Goal: Book appointment/travel/reservation

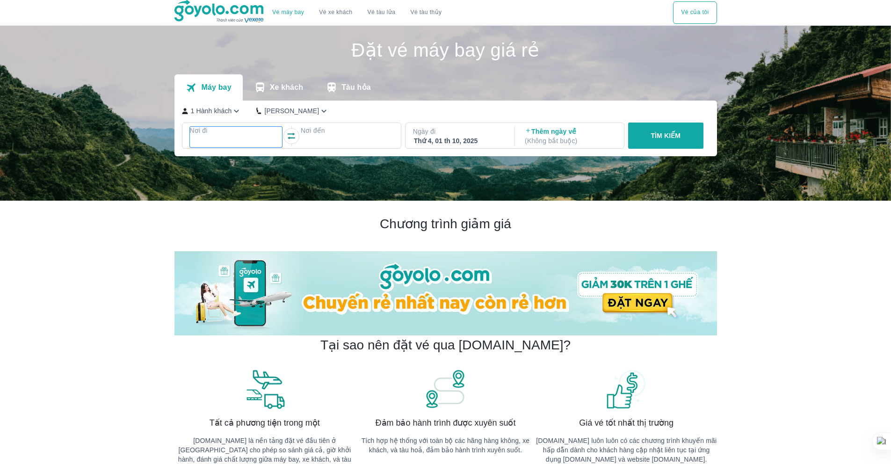
click at [258, 136] on div at bounding box center [236, 141] width 91 height 11
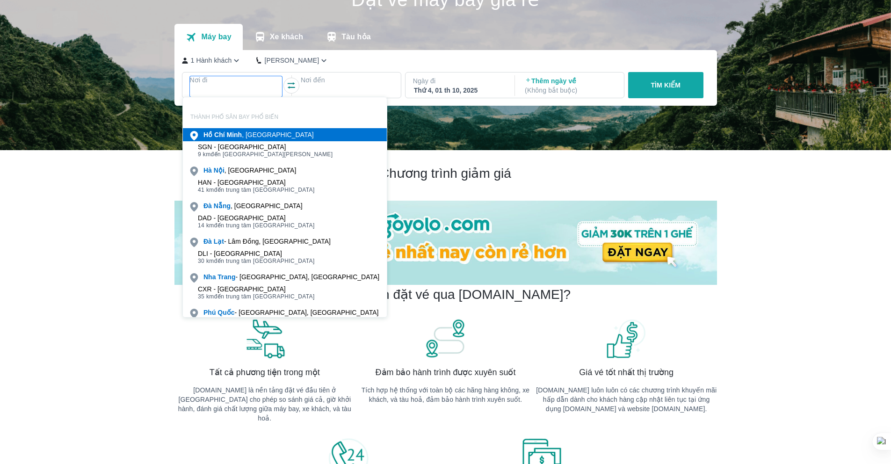
scroll to position [54, 0]
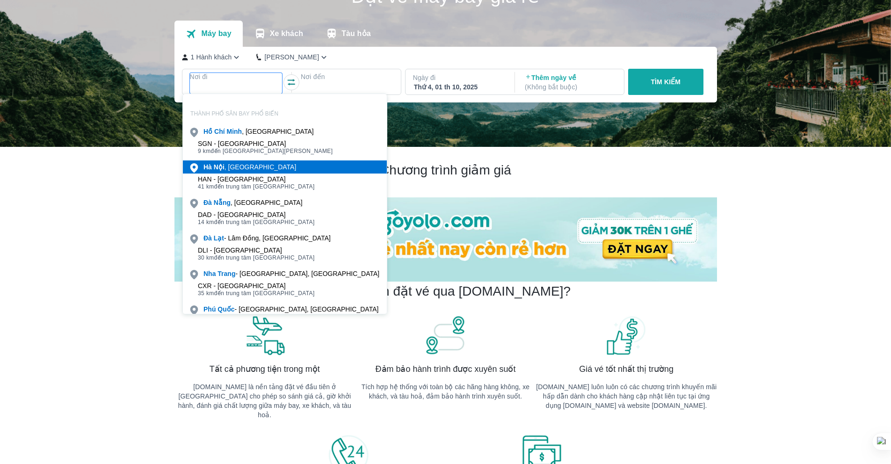
click at [233, 164] on div "[GEOGRAPHIC_DATA] , [GEOGRAPHIC_DATA]" at bounding box center [249, 166] width 93 height 9
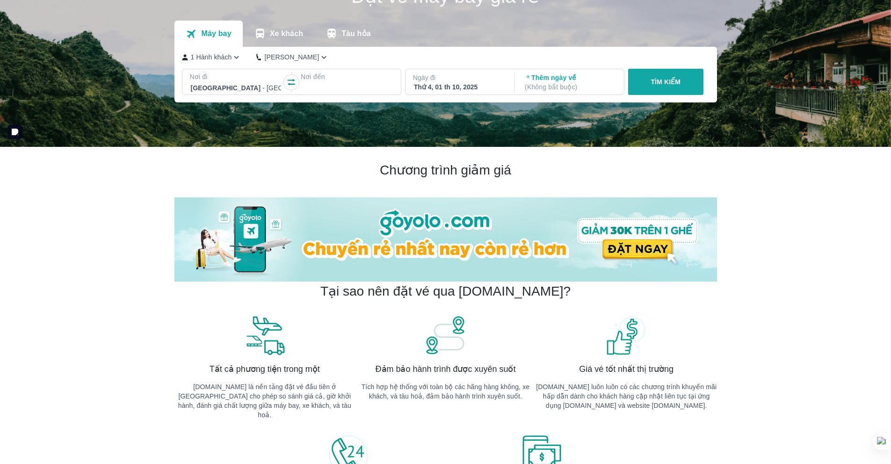
click at [327, 89] on div at bounding box center [347, 87] width 91 height 11
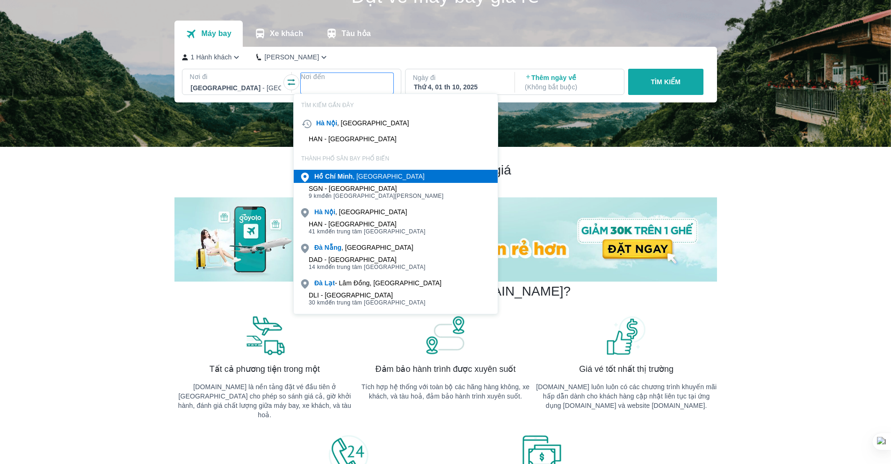
click at [349, 174] on b "Minh" at bounding box center [344, 176] width 15 height 7
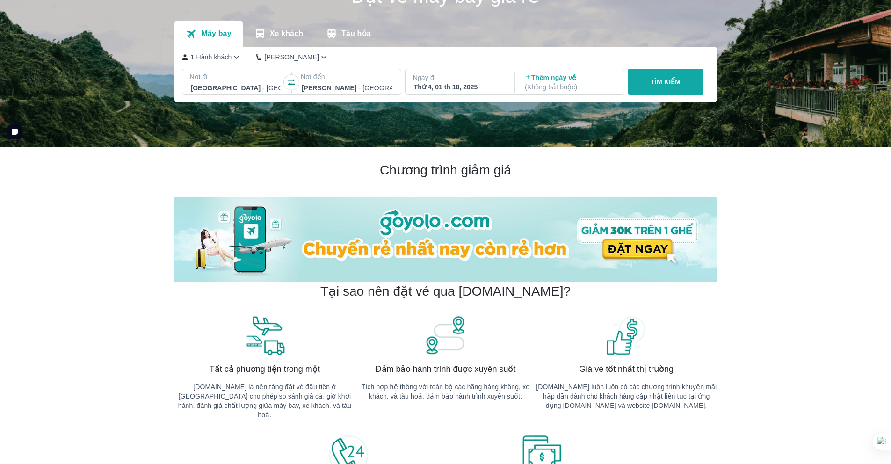
click at [463, 91] on div "Thứ 4, 01 th 10, 2025" at bounding box center [459, 86] width 91 height 9
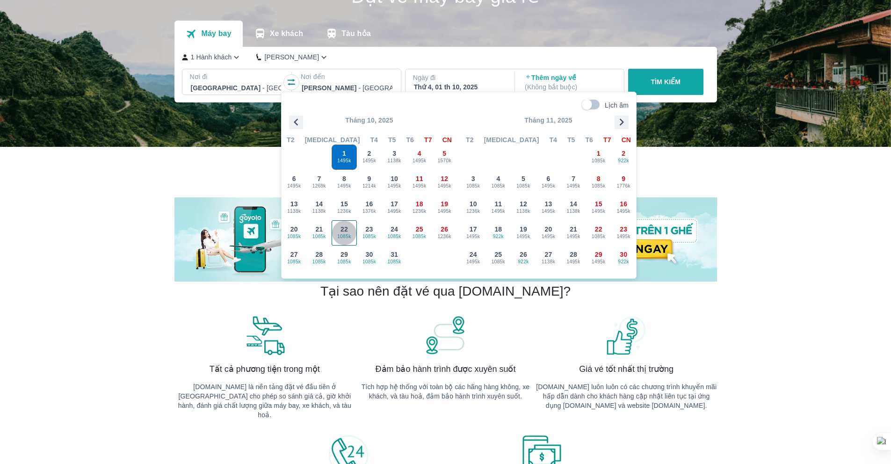
click at [338, 238] on span "1085k" at bounding box center [344, 236] width 24 height 7
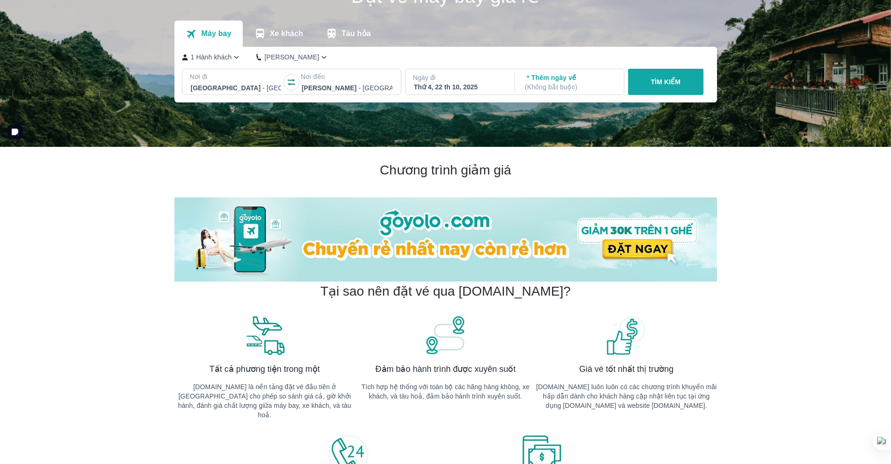
click at [643, 79] on button "TÌM KIẾM" at bounding box center [665, 82] width 75 height 26
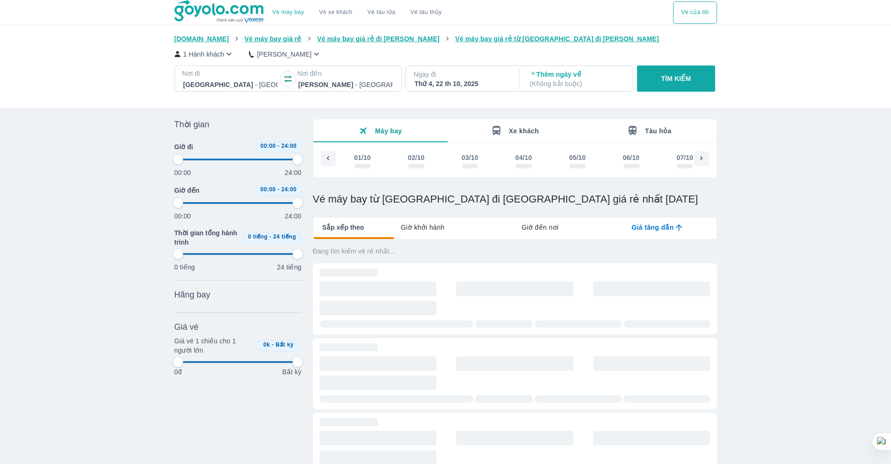
scroll to position [0, 893]
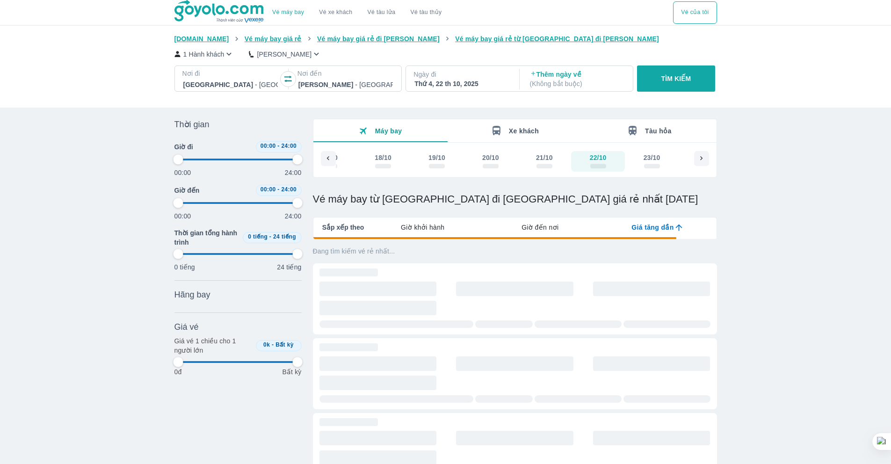
type input "97.9166666666667"
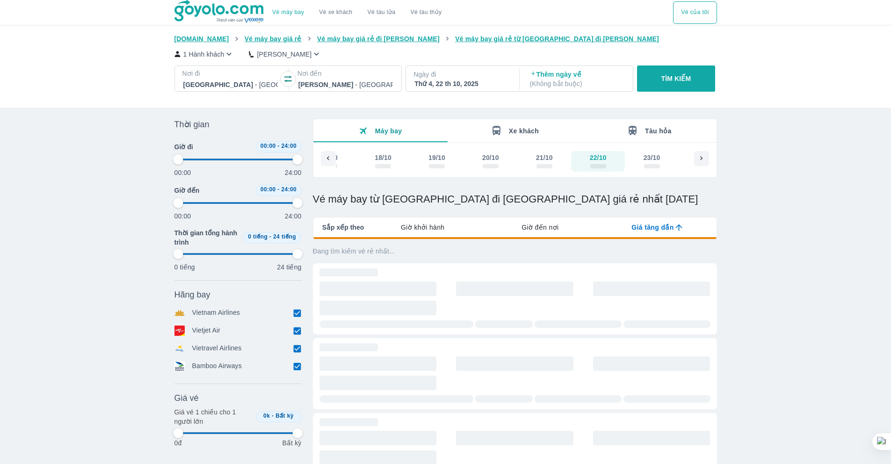
type input "97.9166666666667"
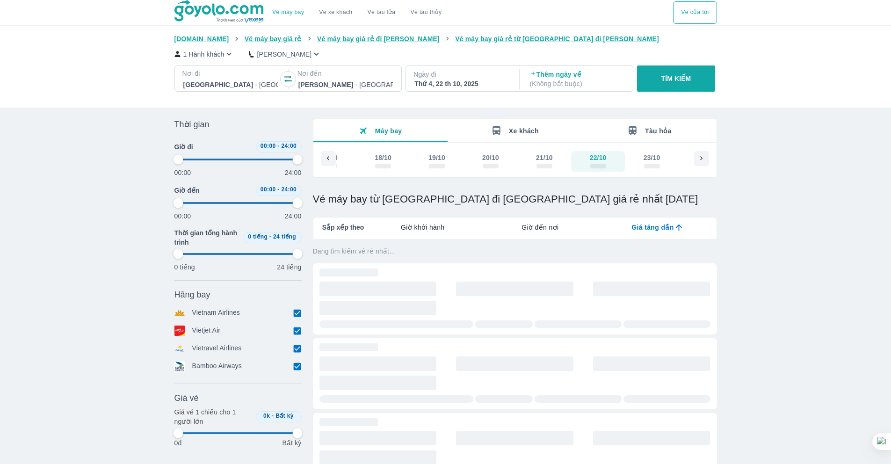
type input "97.9166666666667"
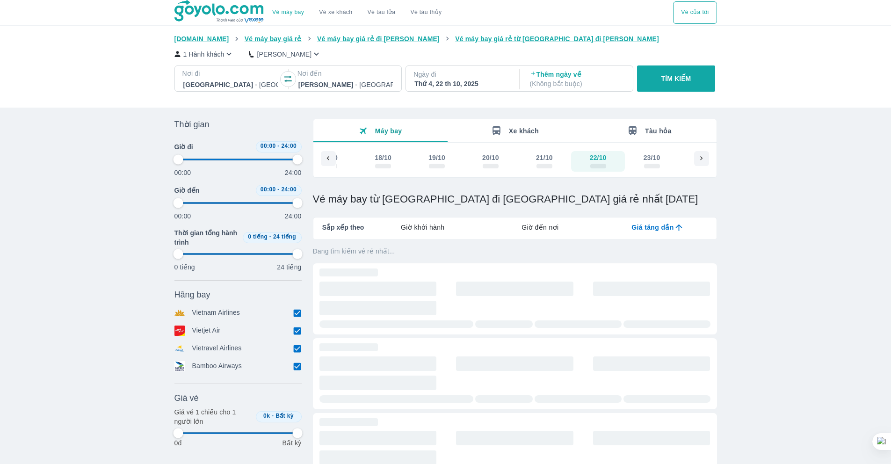
type input "97.9166666666667"
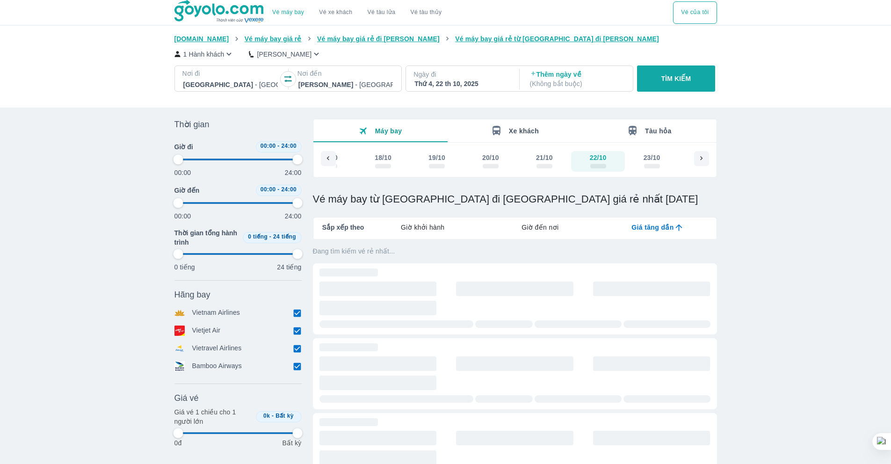
type input "97.9166666666667"
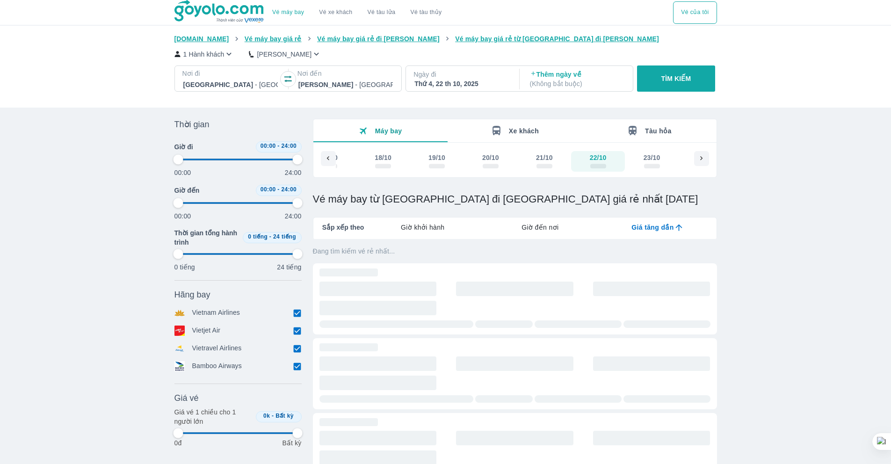
type input "97.9166666666667"
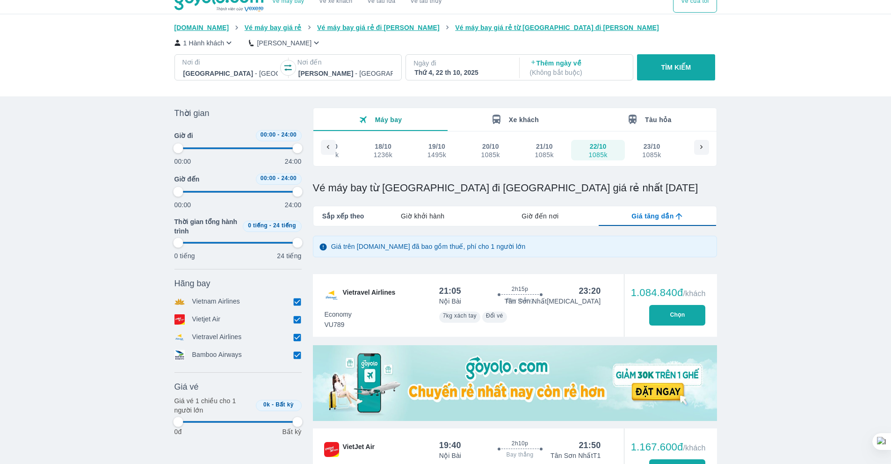
scroll to position [14, 0]
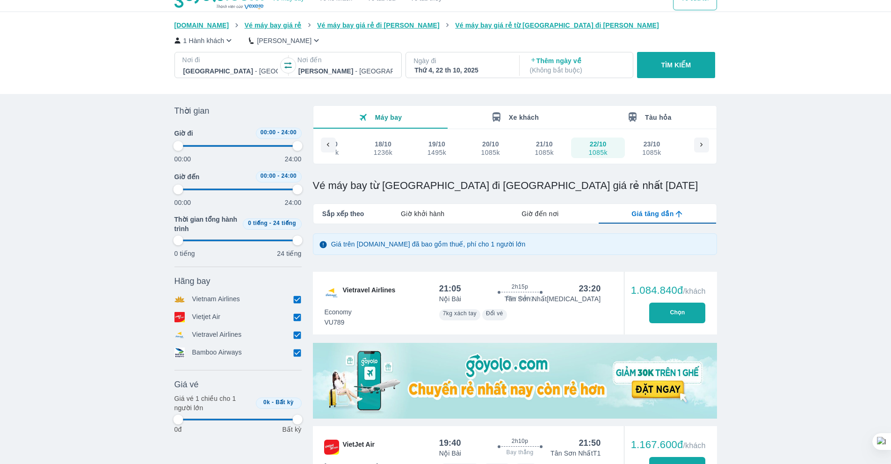
type input "97.9166666666667"
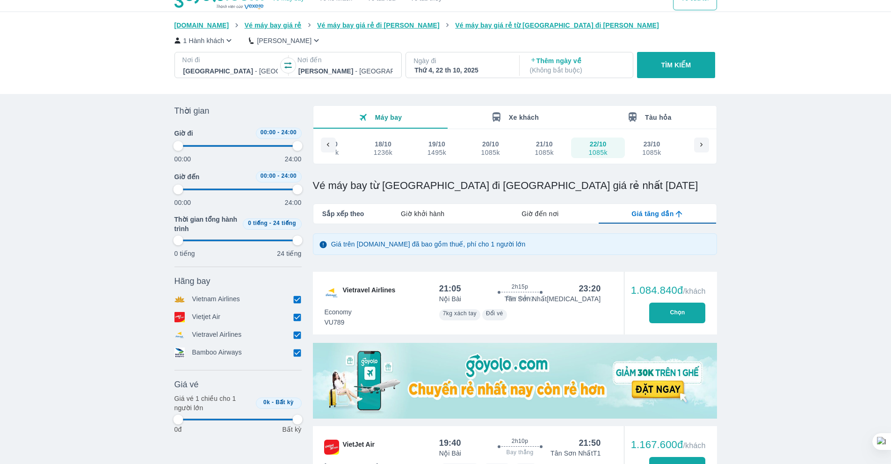
type input "97.9166666666667"
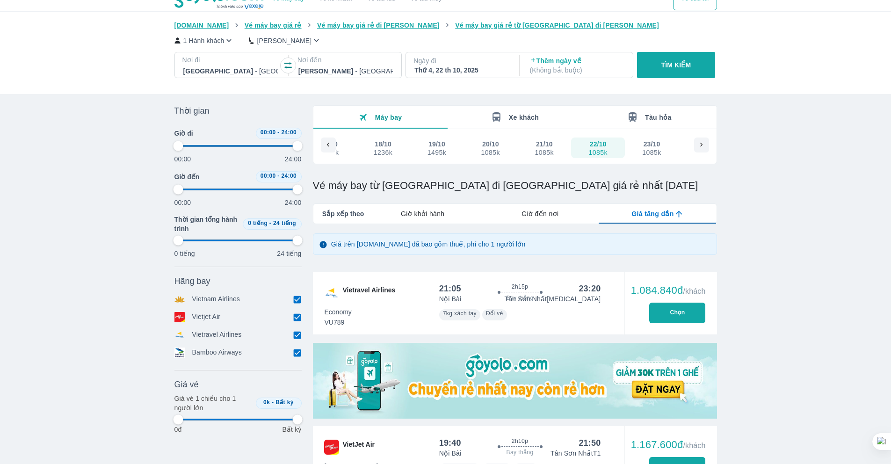
type input "97.9166666666667"
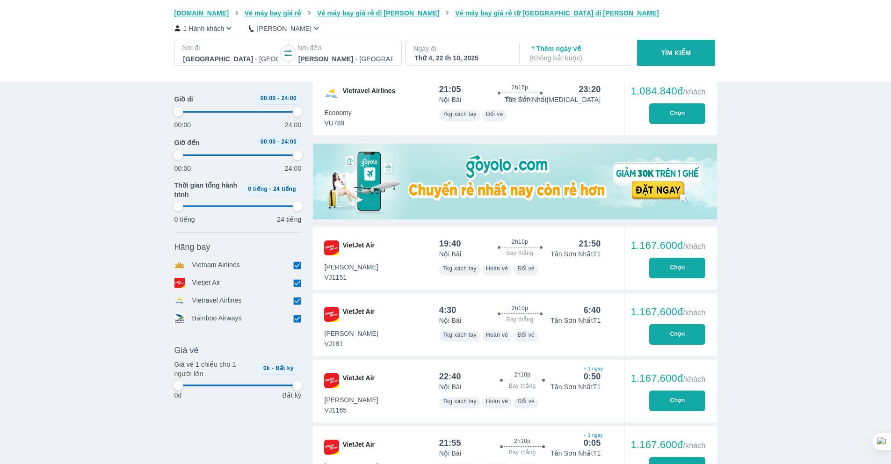
type input "97.9166666666667"
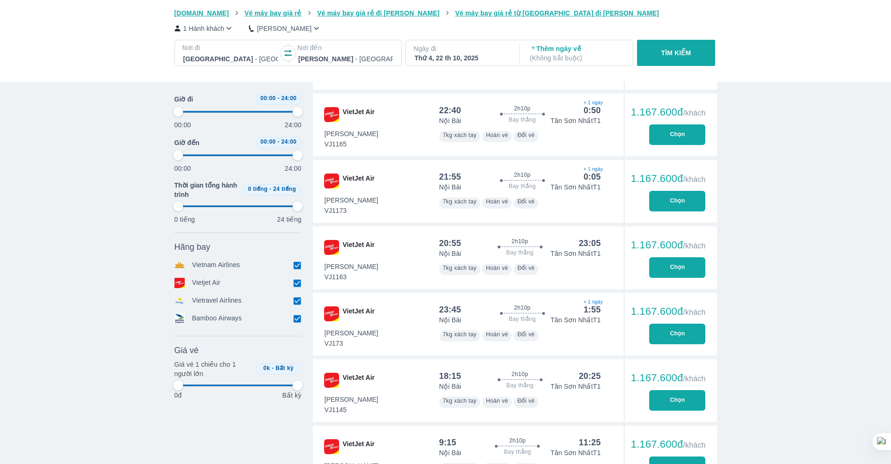
type input "97.9166666666667"
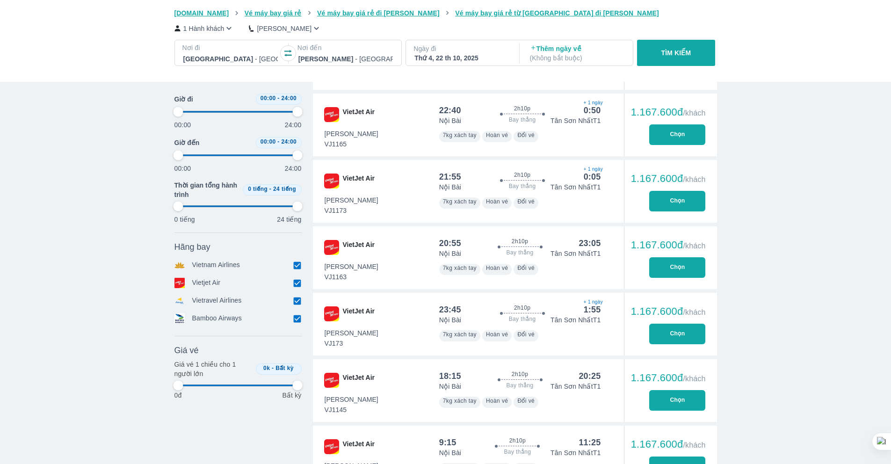
type input "97.9166666666667"
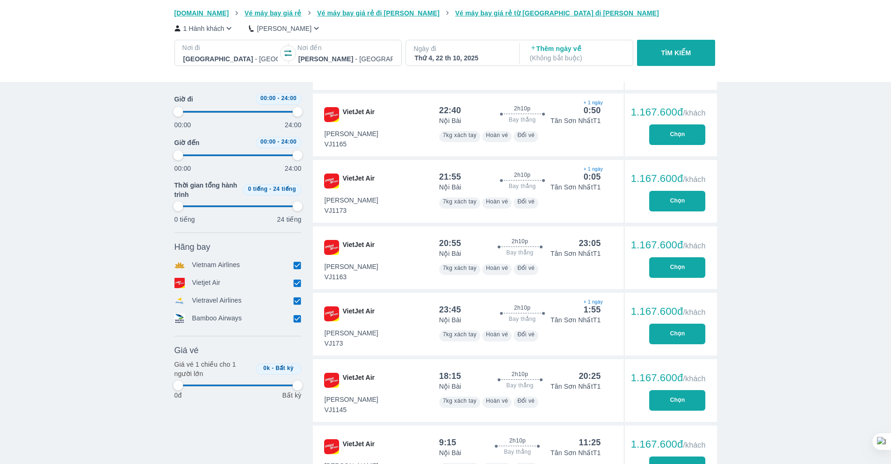
type input "97.9166666666667"
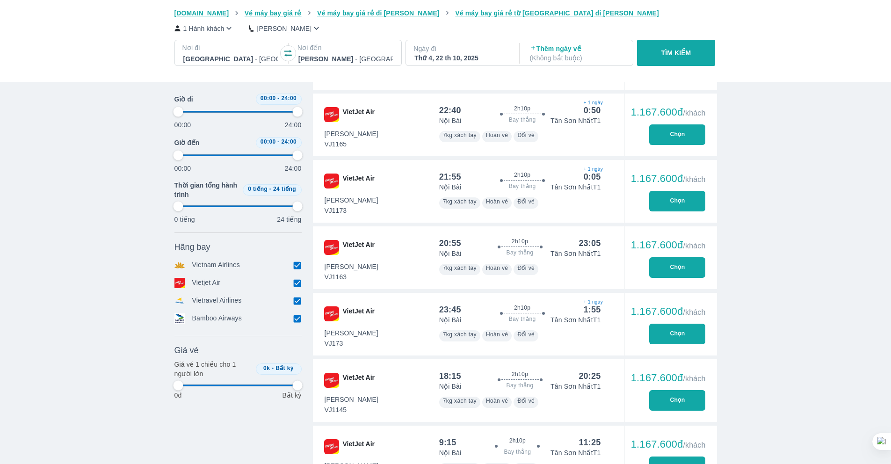
type input "97.9166666666667"
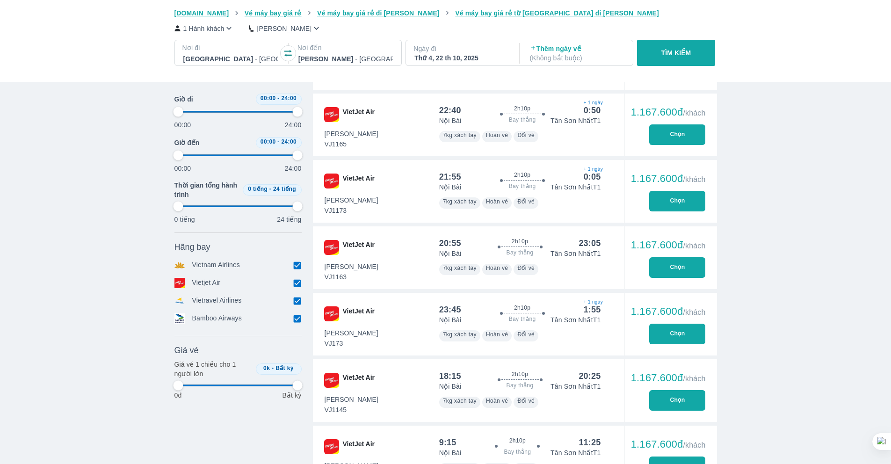
type input "97.9166666666667"
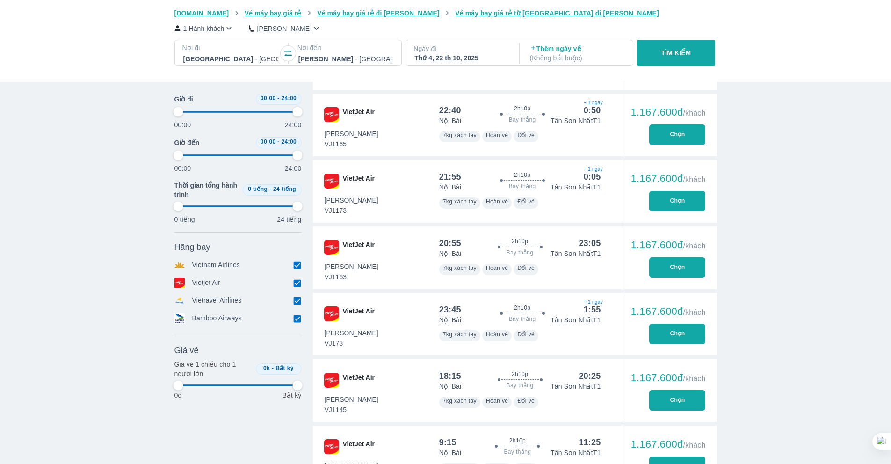
type input "97.9166666666667"
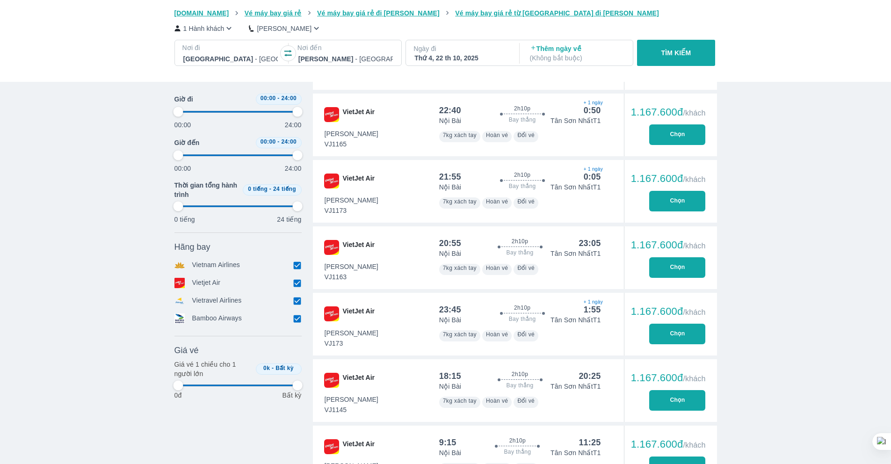
type input "97.9166666666667"
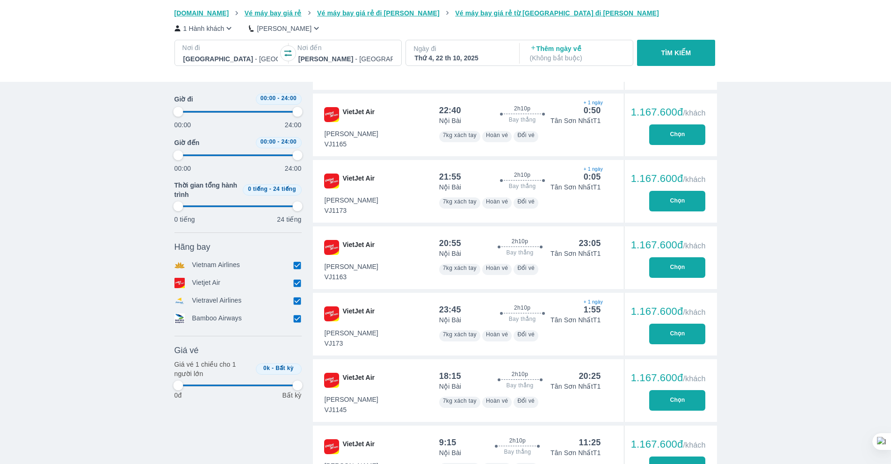
type input "97.9166666666667"
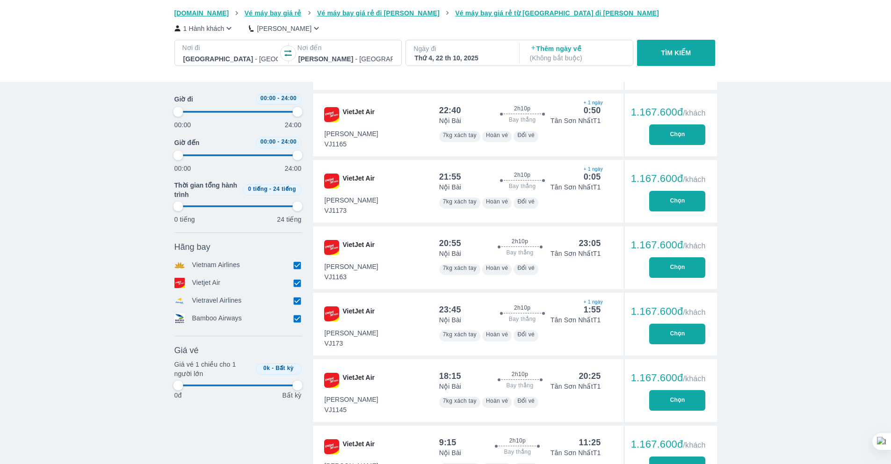
type input "97.9166666666667"
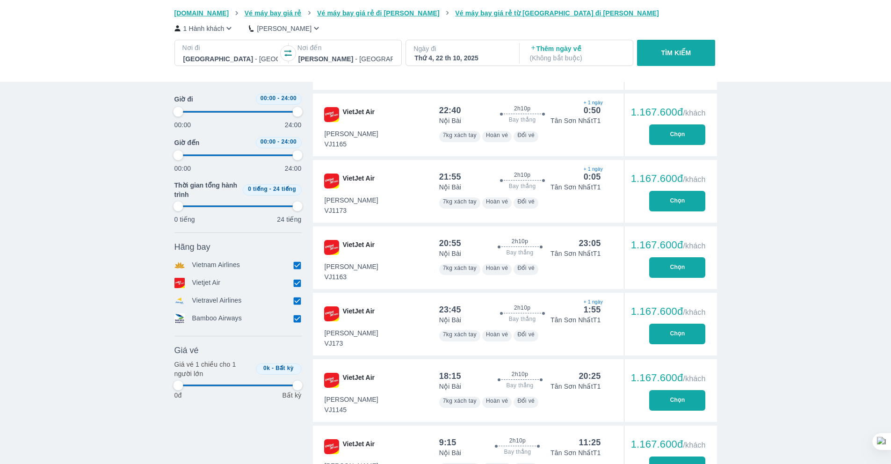
type input "97.9166666666667"
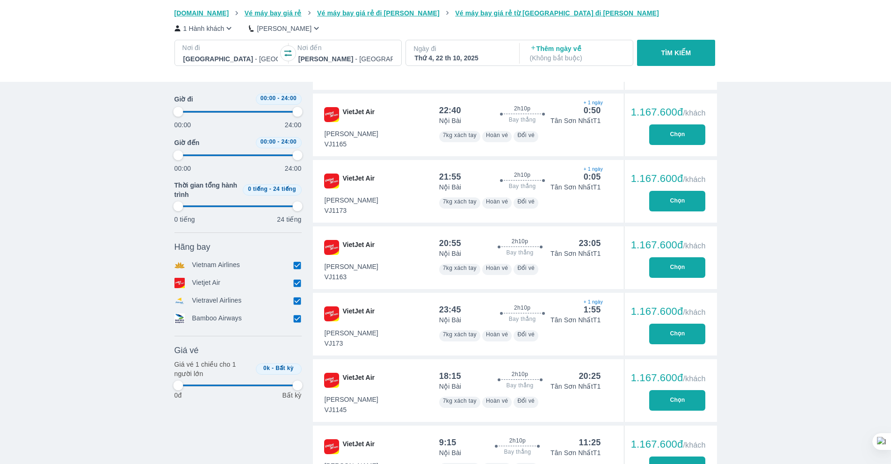
type input "97.9166666666667"
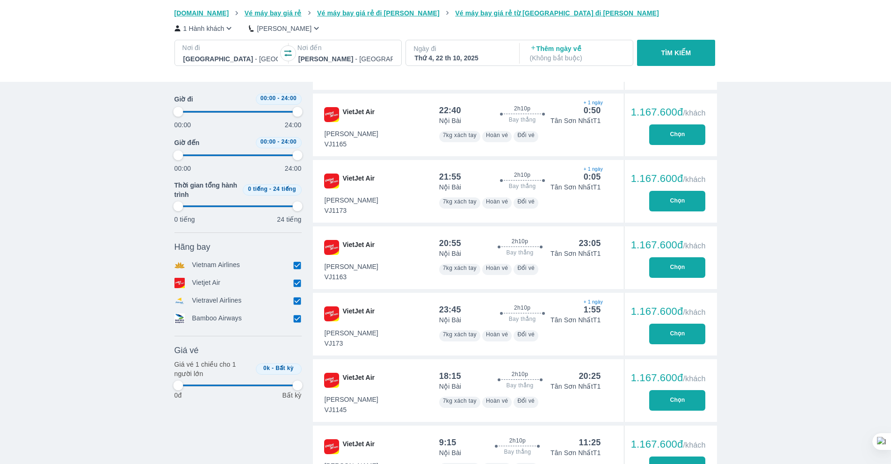
type input "97.9166666666667"
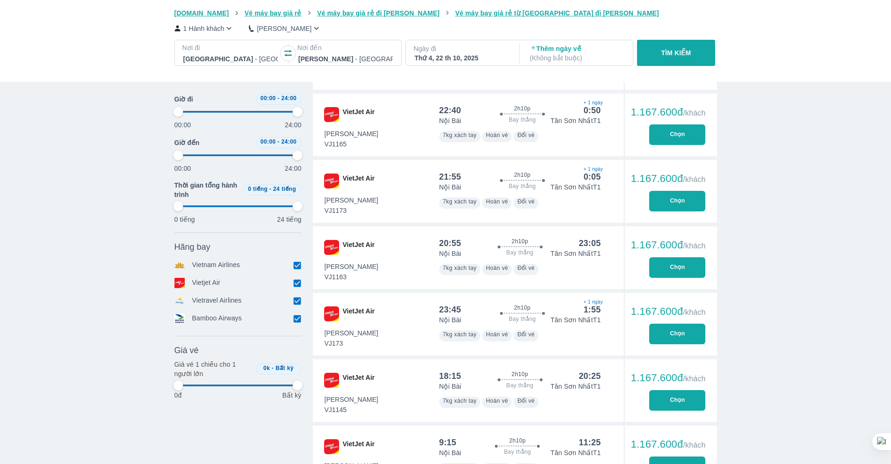
type input "97.9166666666667"
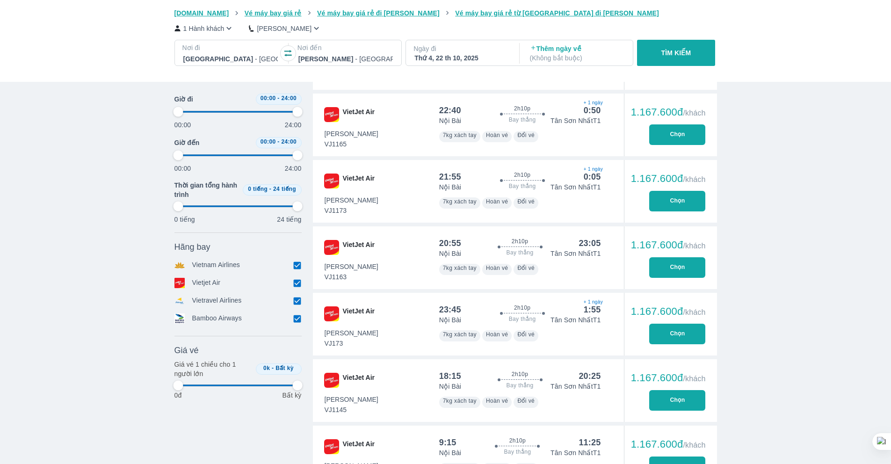
type input "97.9166666666667"
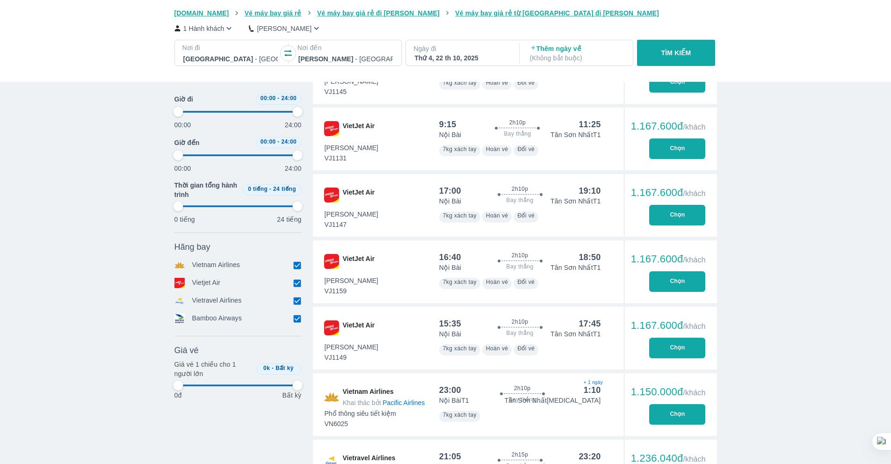
scroll to position [892, 0]
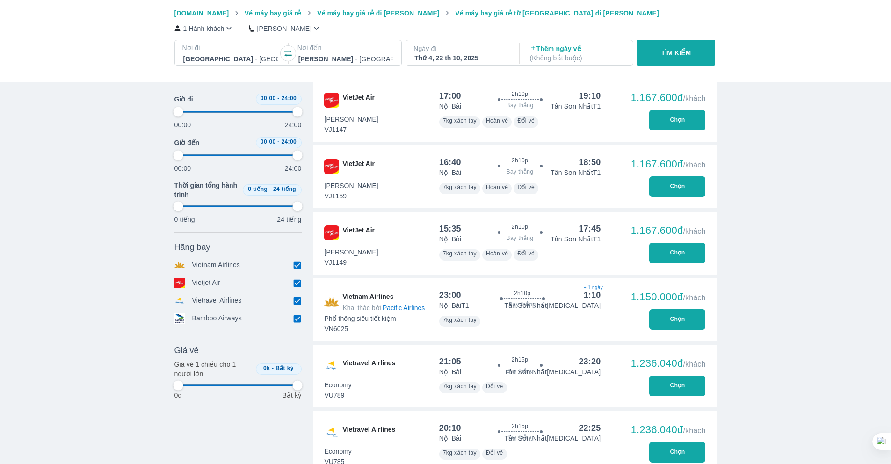
type input "97.9166666666667"
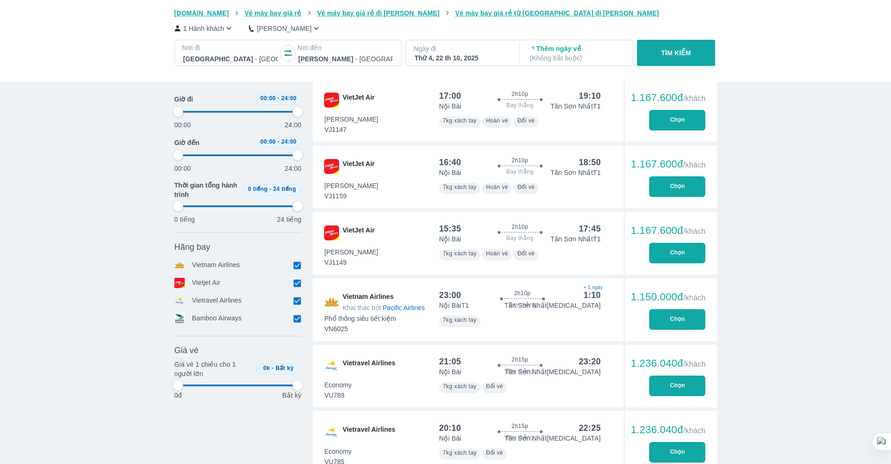
type input "97.9166666666667"
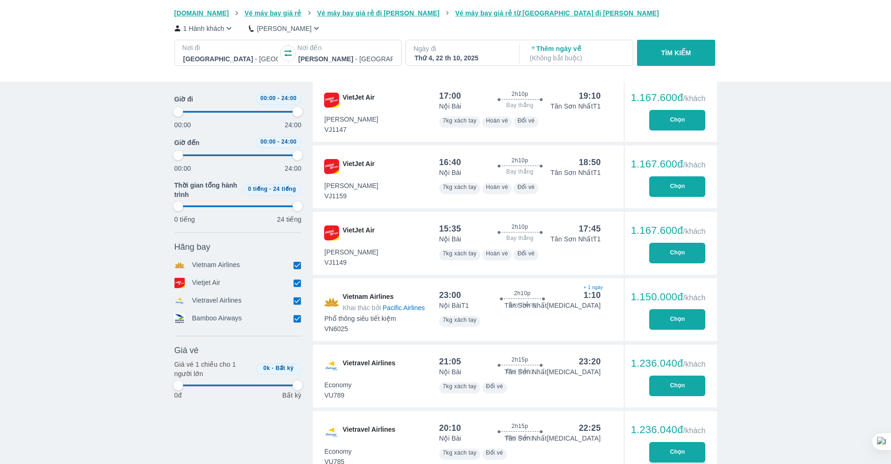
type input "97.9166666666667"
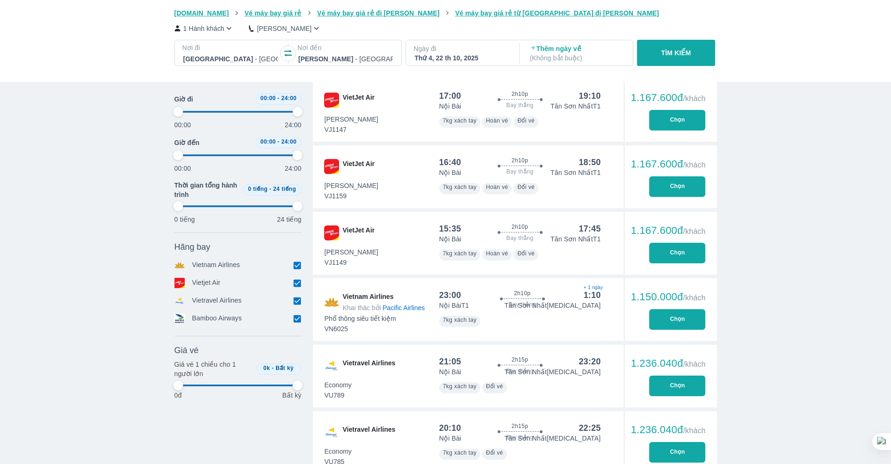
type input "97.9166666666667"
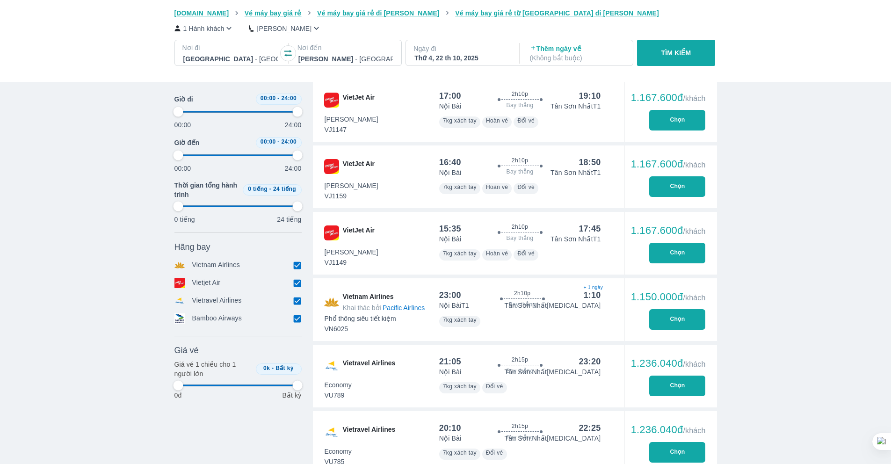
type input "97.9166666666667"
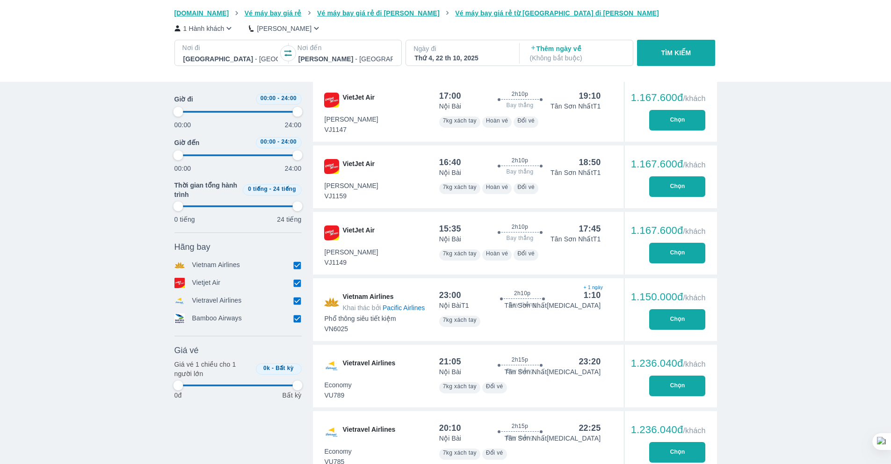
type input "97.9166666666667"
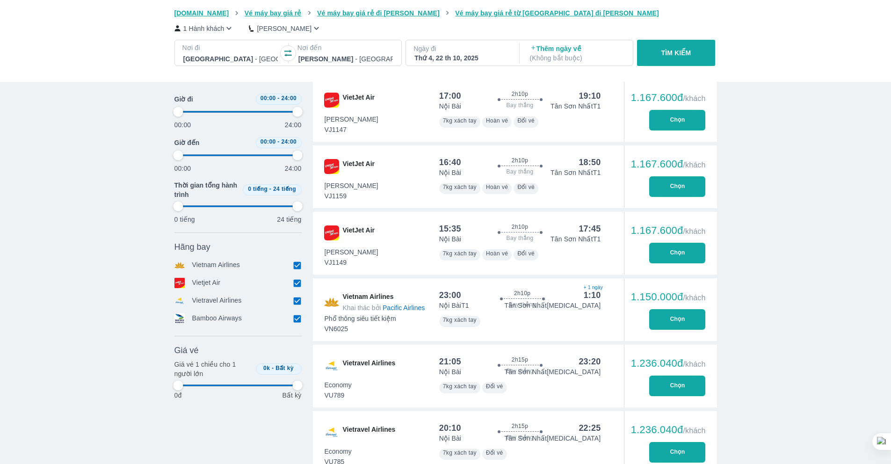
type input "97.9166666666667"
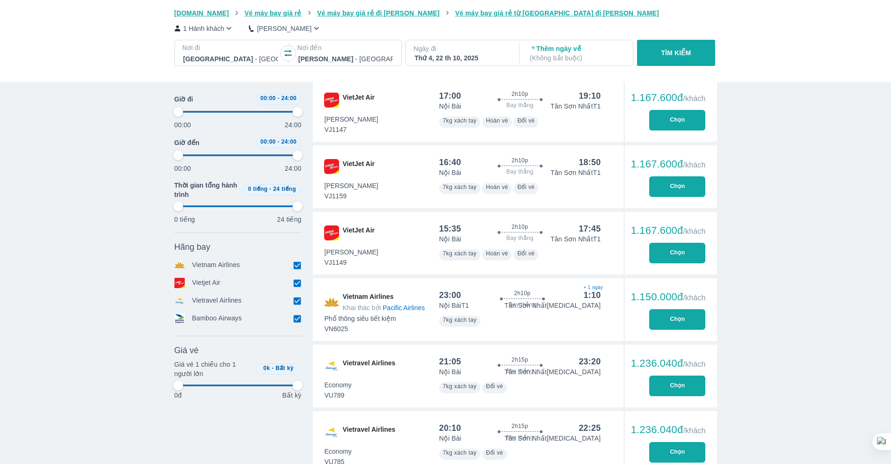
type input "97.9166666666667"
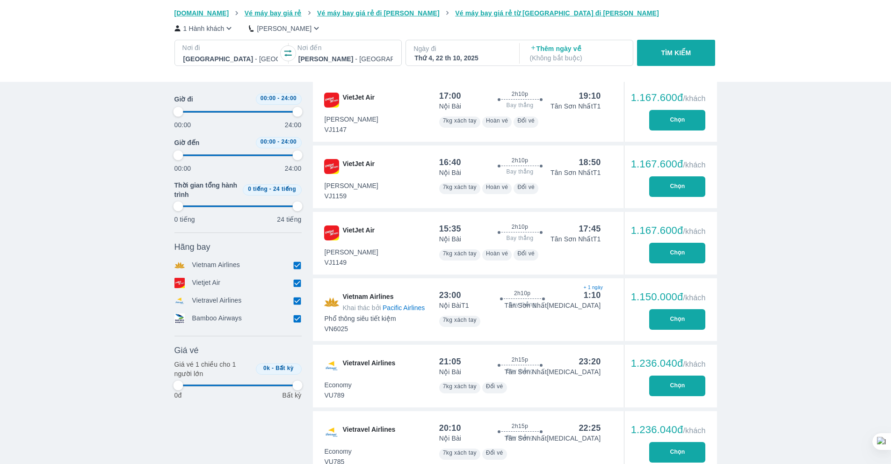
type input "97.9166666666667"
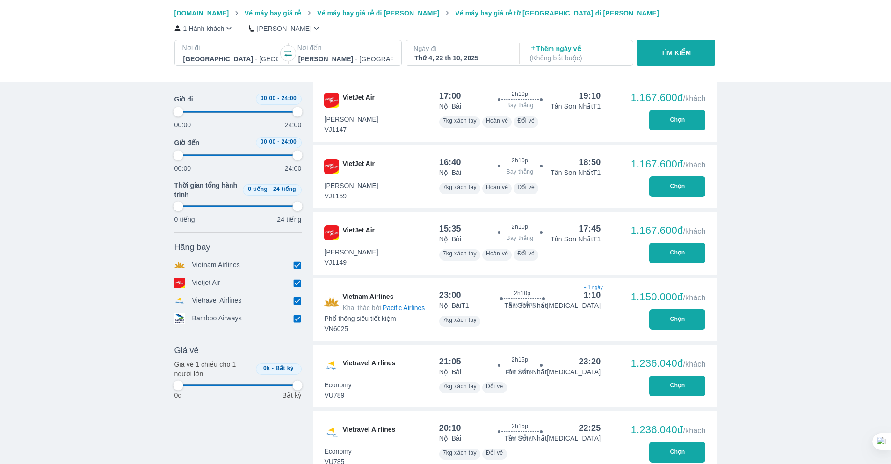
type input "97.9166666666667"
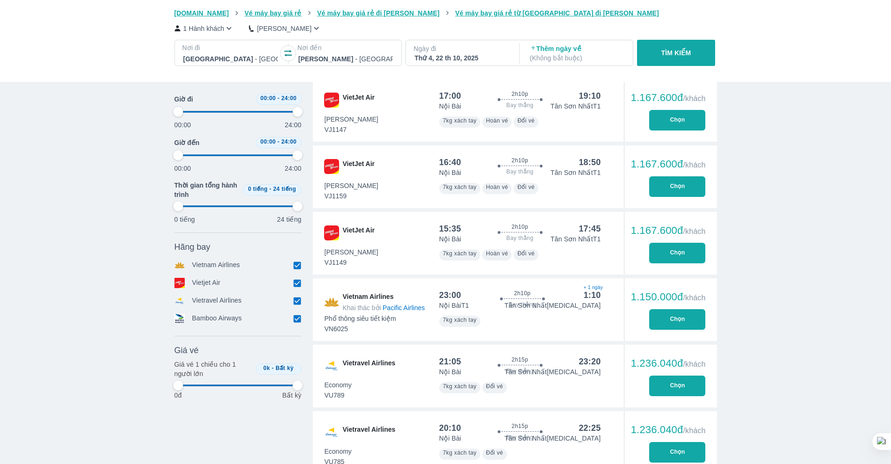
type input "97.9166666666667"
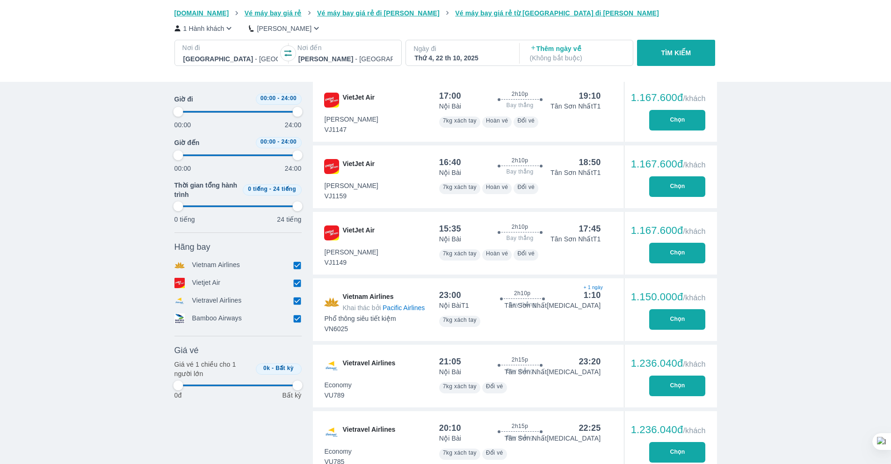
type input "97.9166666666667"
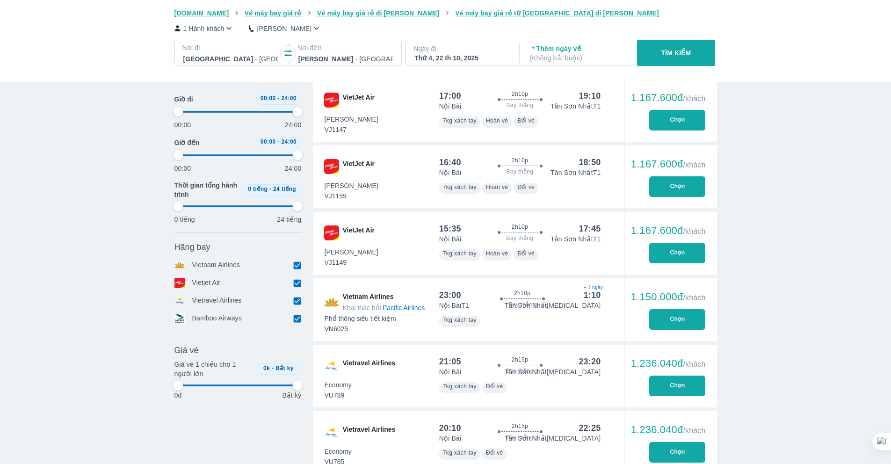
type input "97.9166666666667"
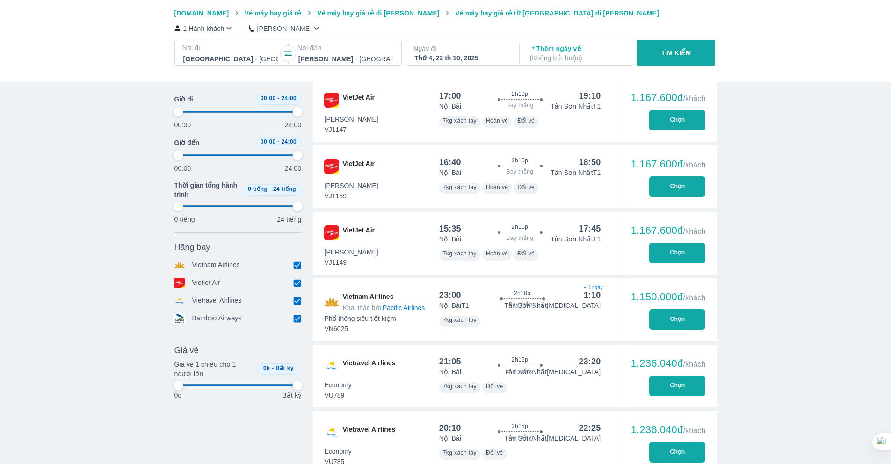
type input "97.9166666666667"
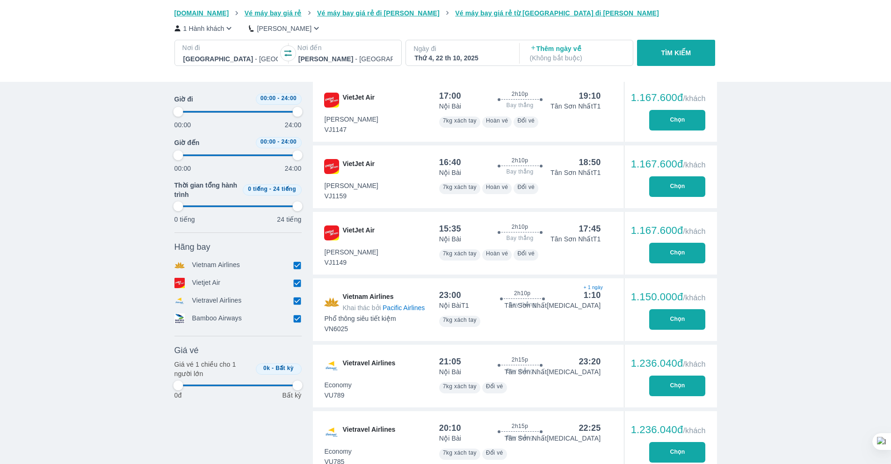
type input "97.9166666666667"
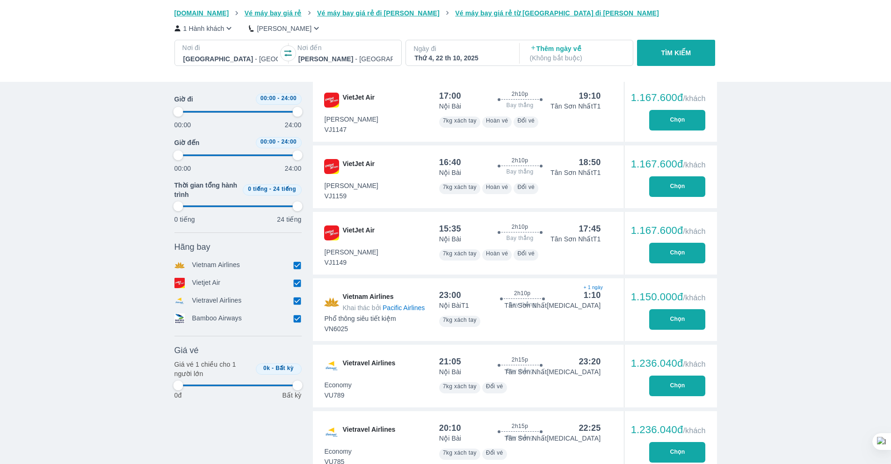
type input "97.9166666666667"
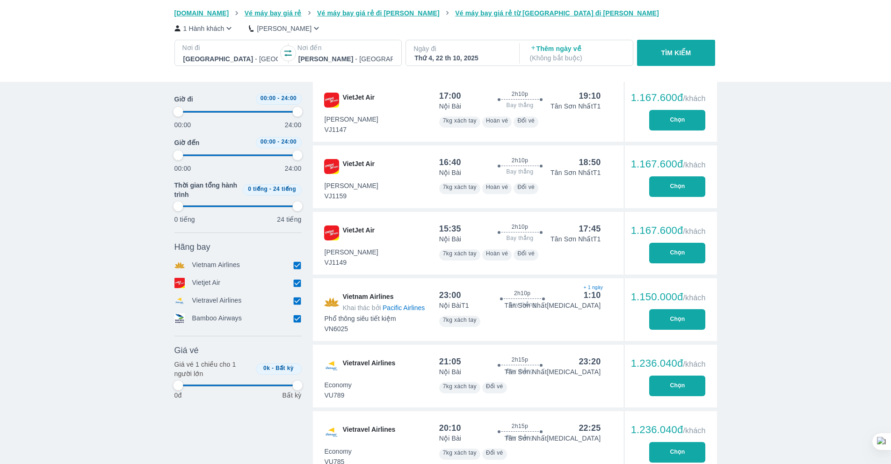
type input "97.9166666666667"
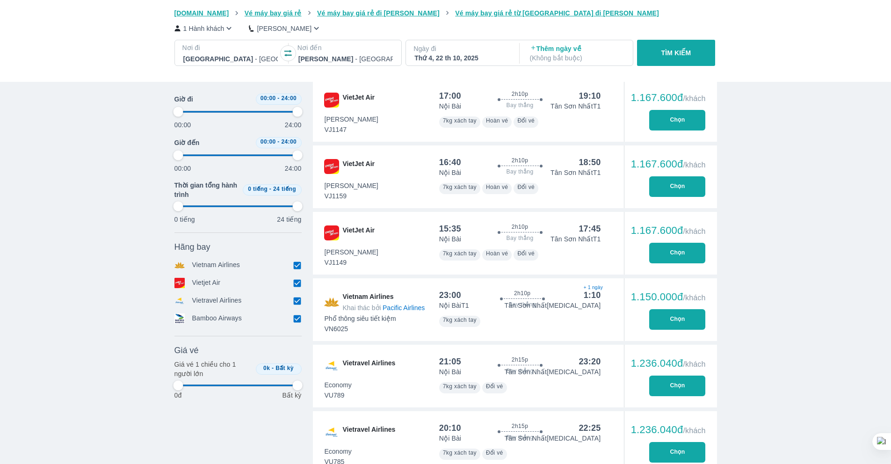
type input "97.9166666666667"
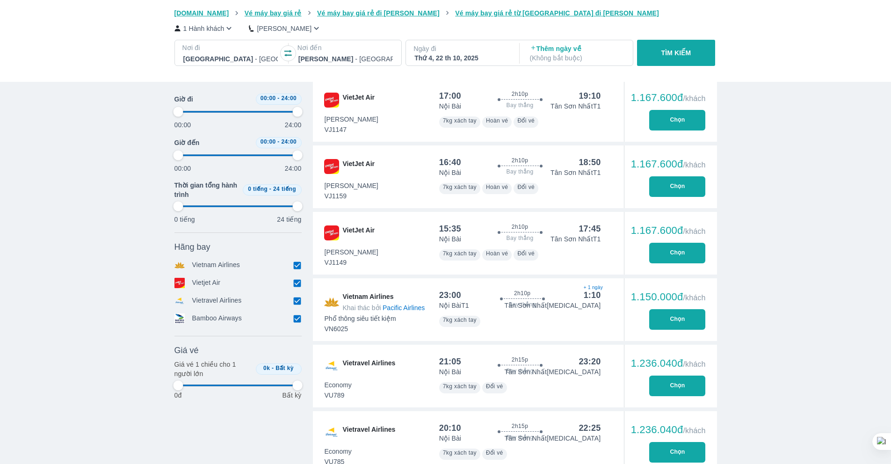
type input "97.9166666666667"
